Goal: Task Accomplishment & Management: Manage account settings

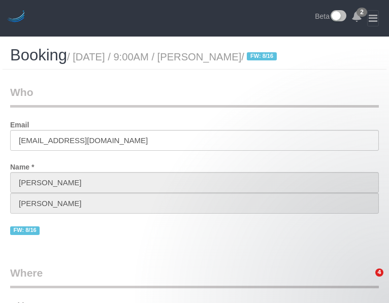
select select "NY"
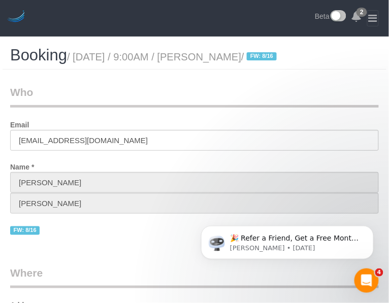
select select "string:[GEOGRAPHIC_DATA]"
select select "string:stripe-pm_1RK0mp4VGloSiKo7cFIrzZQh"
select select "2"
select select "object:907"
select select "spot1"
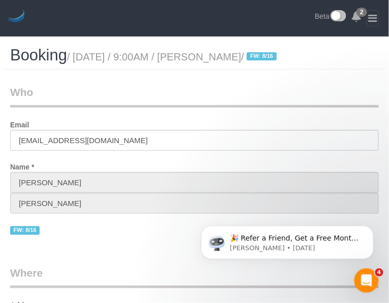
select select "number:59"
select select "number:76"
select select "number:15"
select select "number:6"
select select "2"
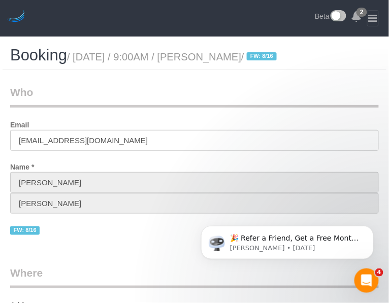
select select "object:947"
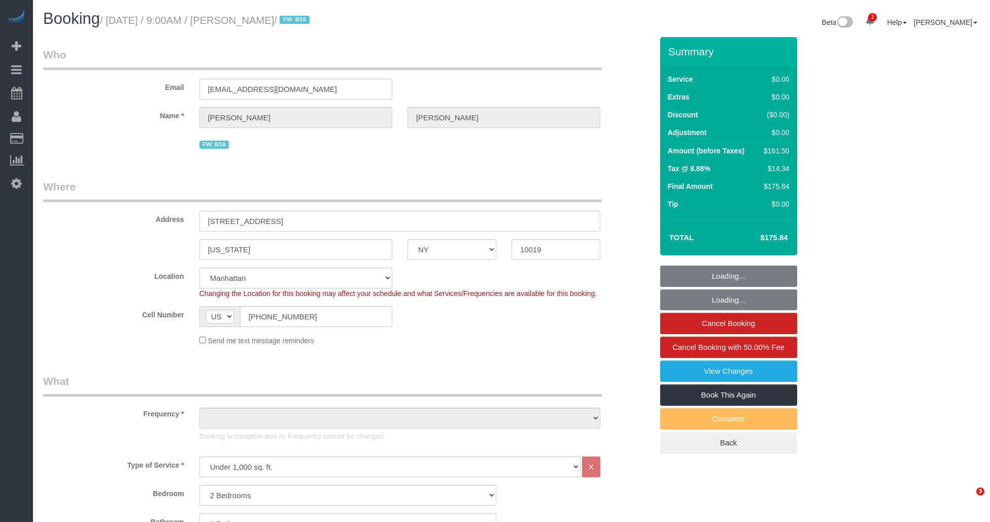
select select "NY"
select select "2"
select select "string:stripe-pm_1RK0mp4VGloSiKo7cFIrzZQh"
select select "number:59"
select select "number:76"
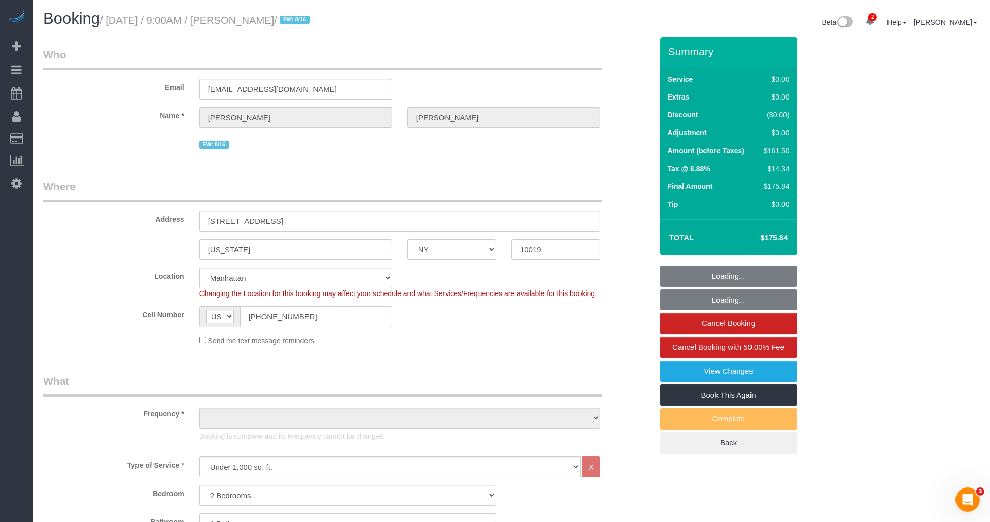
select select "number:15"
select select "number:6"
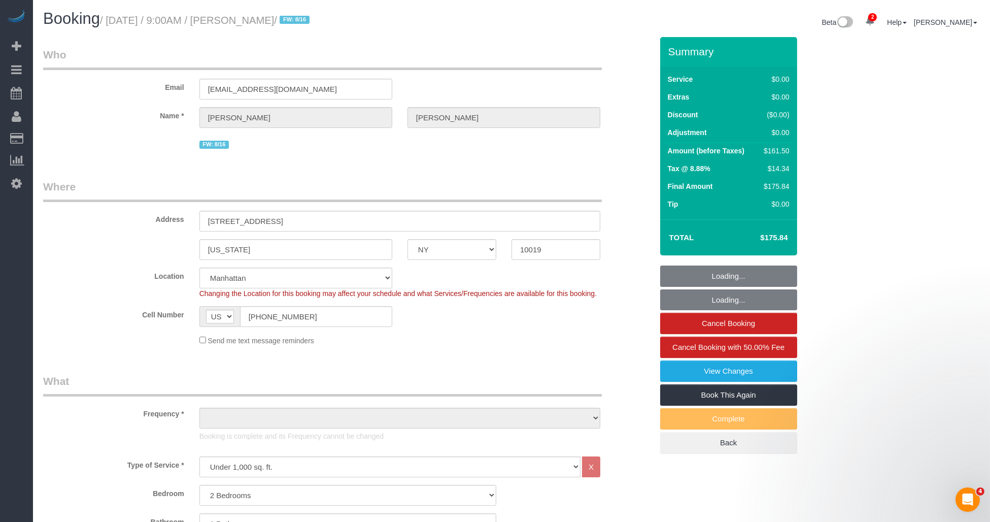
select select "object:1360"
select select "2"
select select "spot1"
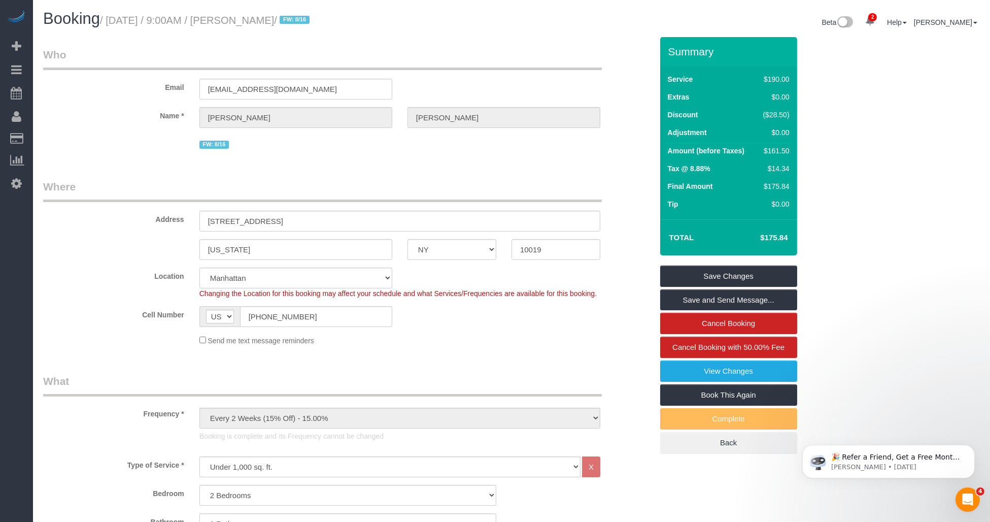
drag, startPoint x: 236, startPoint y: 17, endPoint x: 297, endPoint y: 19, distance: 61.5
click at [297, 19] on small "/ August 24, 2025 / 9:00AM / William Wang / FW: 8/16" at bounding box center [206, 20] width 213 height 11
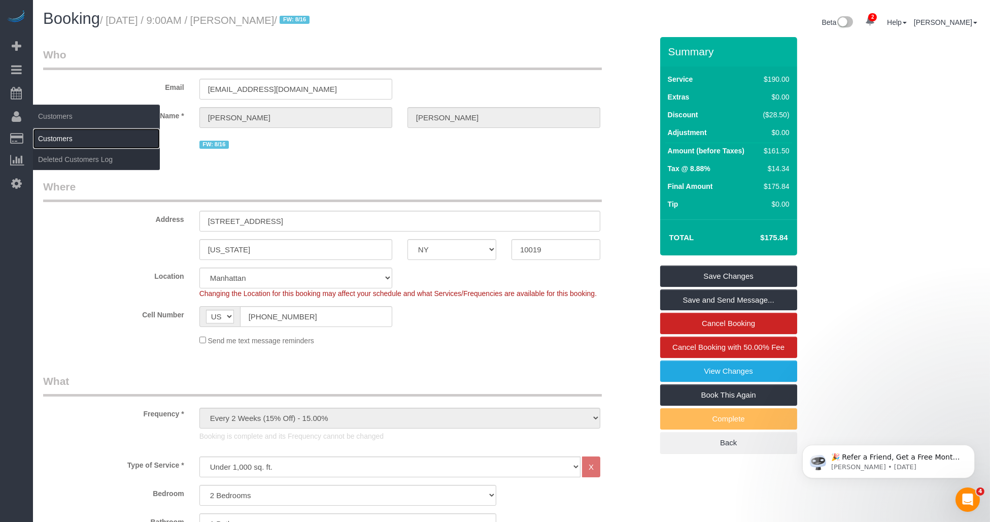
drag, startPoint x: 55, startPoint y: 142, endPoint x: 62, endPoint y: 141, distance: 7.8
click at [55, 142] on link "Customers" at bounding box center [96, 138] width 127 height 20
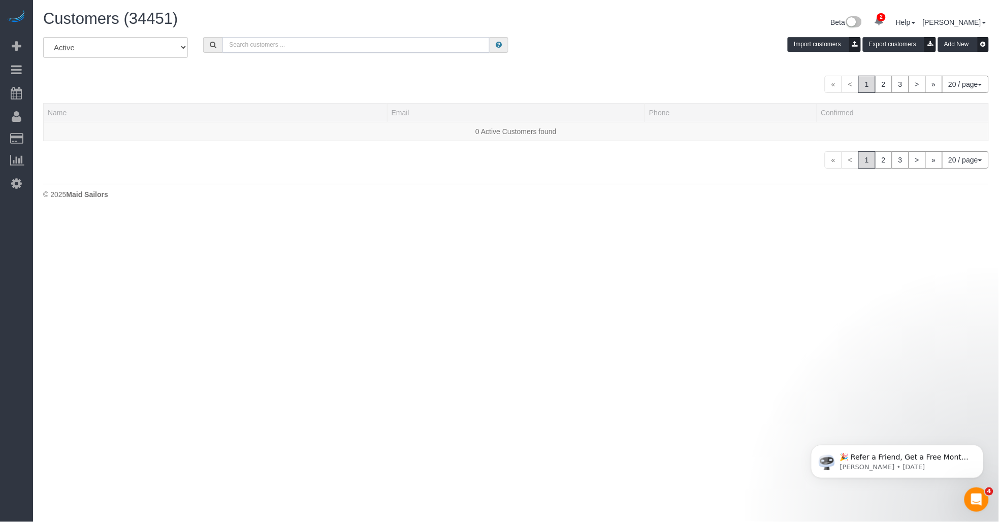
click at [245, 47] on input "text" at bounding box center [355, 45] width 267 height 16
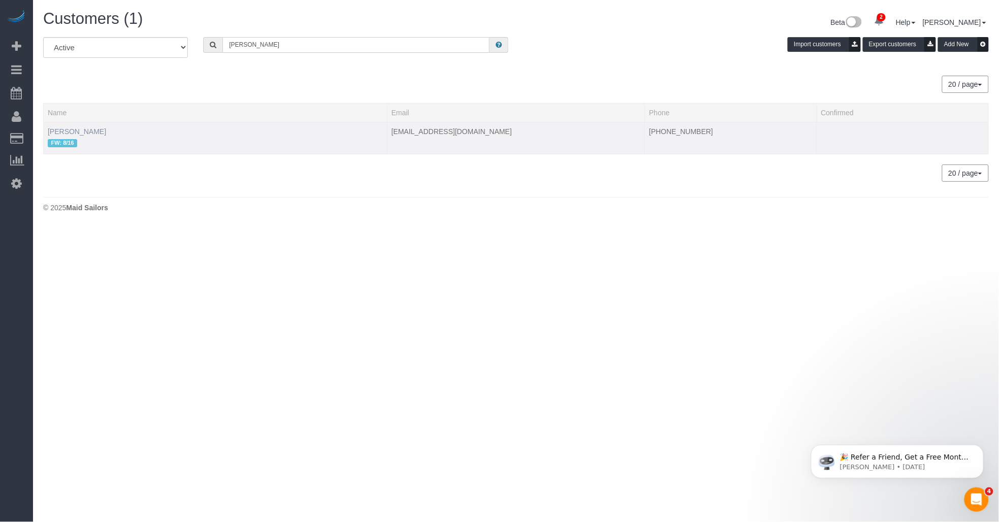
type input "william wang"
click at [61, 130] on link "William Wang" at bounding box center [77, 131] width 58 height 8
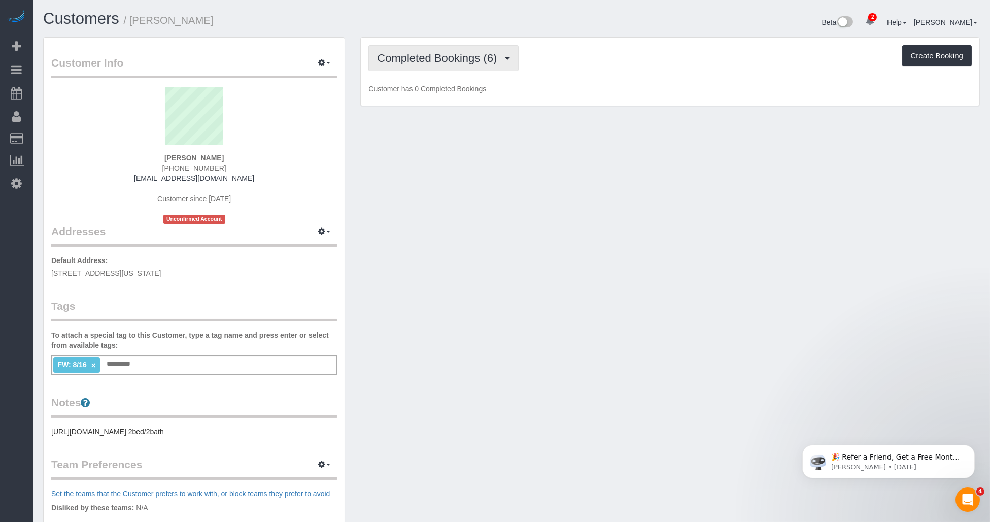
drag, startPoint x: 487, startPoint y: 62, endPoint x: 474, endPoint y: 75, distance: 18.0
click at [486, 62] on span "Completed Bookings (6)" at bounding box center [439, 58] width 125 height 13
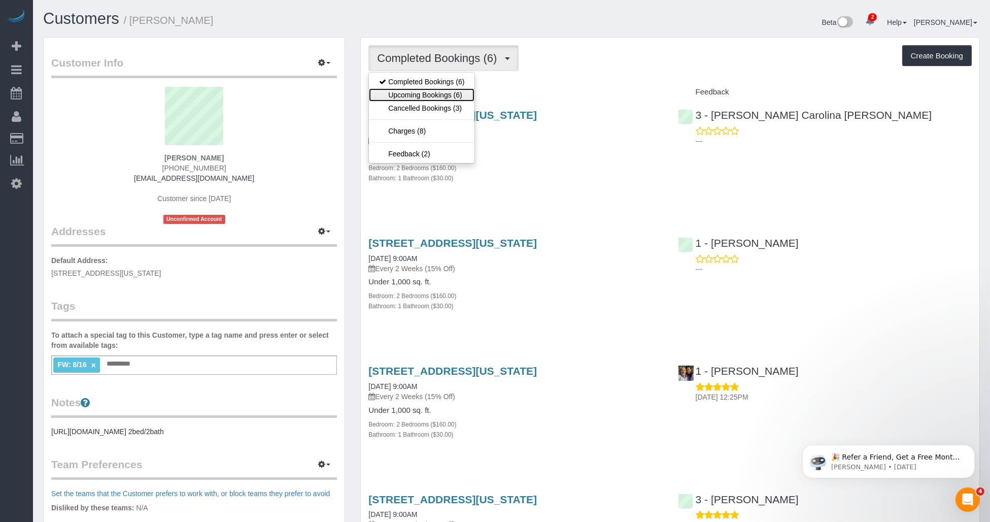
click at [450, 94] on link "Upcoming Bookings (6)" at bounding box center [422, 94] width 106 height 13
